Goal: Information Seeking & Learning: Check status

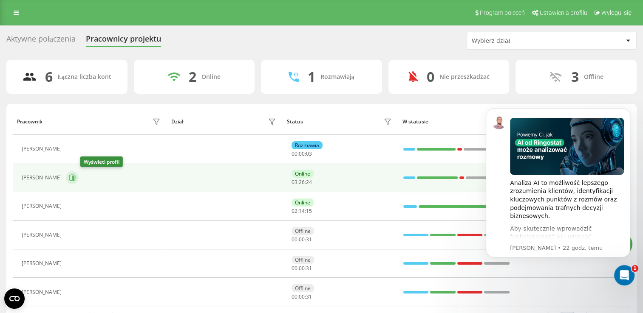
click at [76, 176] on icon at bounding box center [72, 178] width 7 height 7
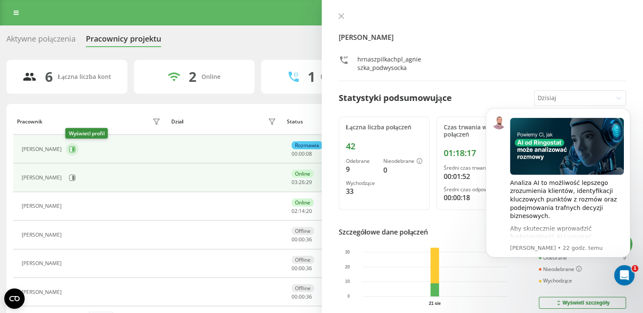
click at [72, 145] on button at bounding box center [72, 149] width 13 height 13
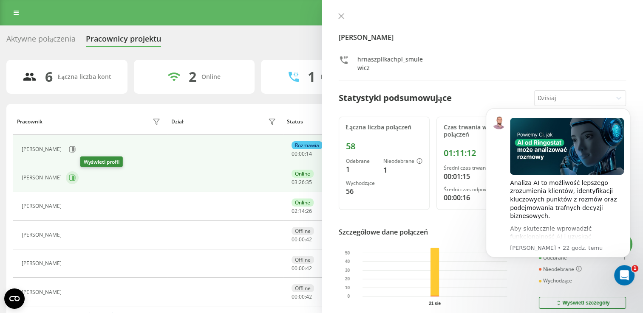
click at [74, 178] on icon at bounding box center [73, 178] width 2 height 4
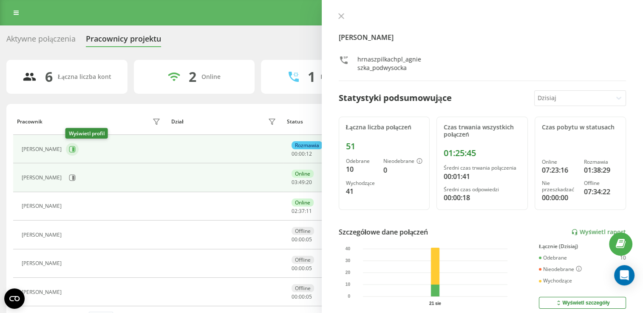
click at [73, 143] on button at bounding box center [72, 149] width 13 height 13
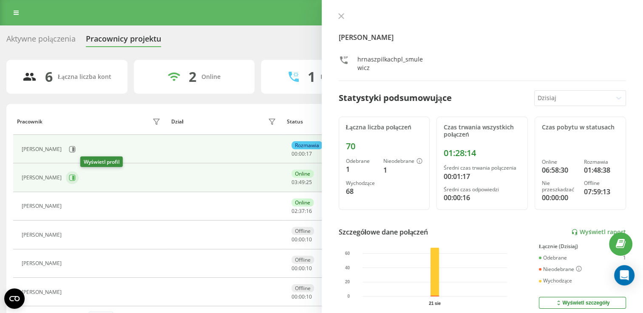
click at [76, 178] on icon at bounding box center [72, 178] width 7 height 7
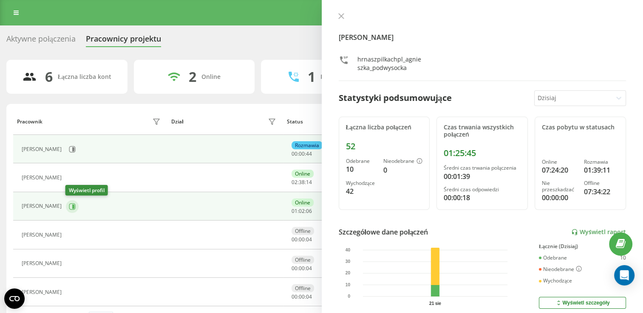
click at [73, 208] on icon at bounding box center [72, 206] width 7 height 7
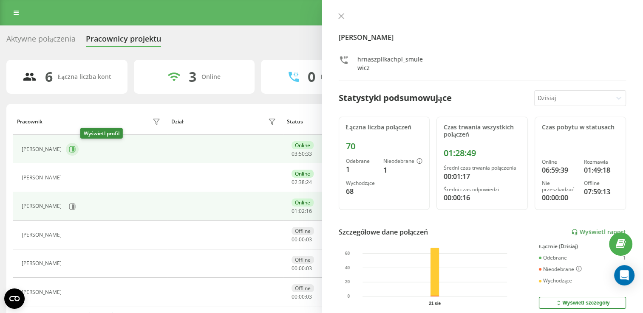
click at [76, 151] on icon at bounding box center [72, 149] width 7 height 7
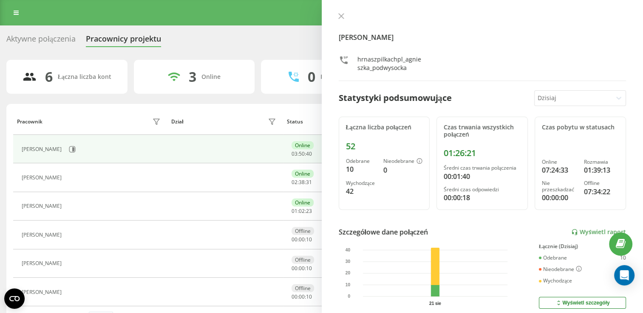
click at [341, 12] on div "Agnieszka Podwysocka hrnaszpilkachpl_agnieszka_podwysocka Statystyki podsumowuj…" at bounding box center [481, 156] width 321 height 313
click at [341, 16] on icon at bounding box center [340, 16] width 5 height 5
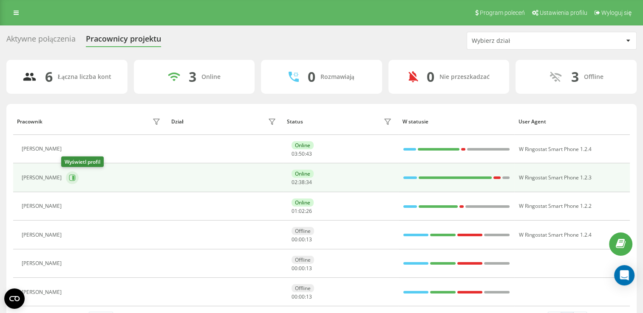
click at [72, 178] on icon at bounding box center [73, 178] width 2 height 4
